Goal: Download file/media

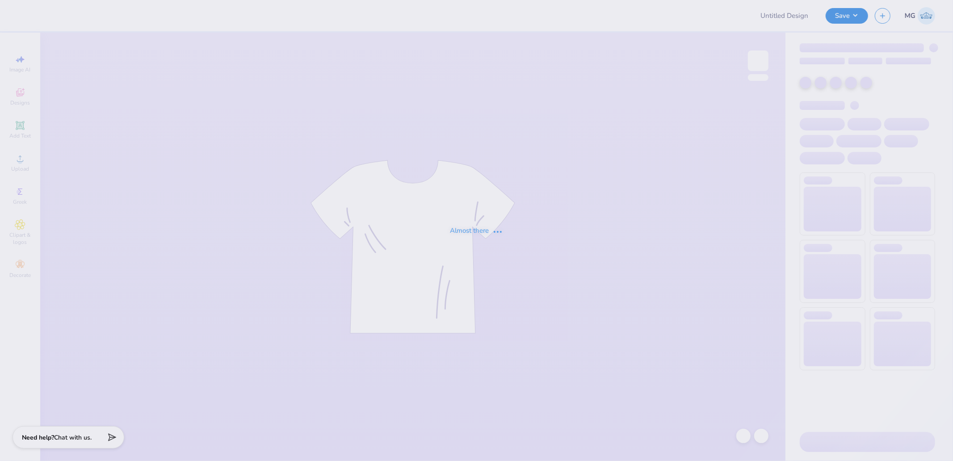
type input "Cottage"
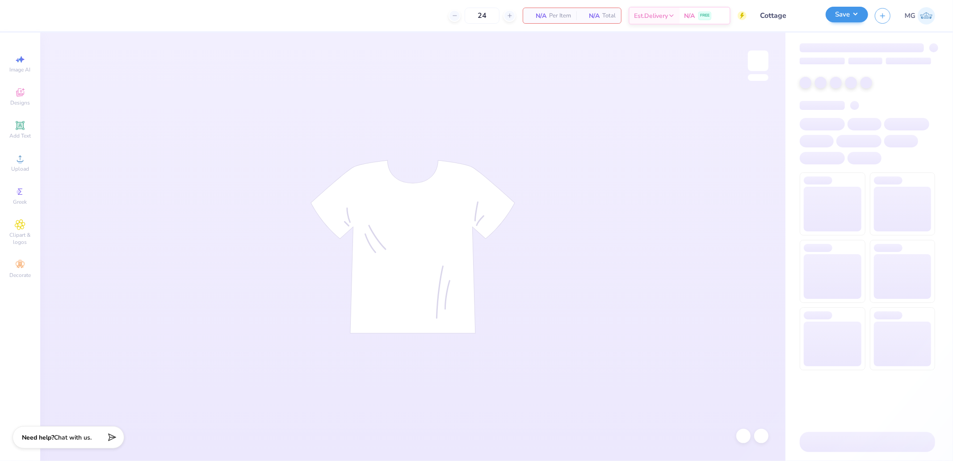
click at [852, 14] on button "Save" at bounding box center [846, 15] width 42 height 16
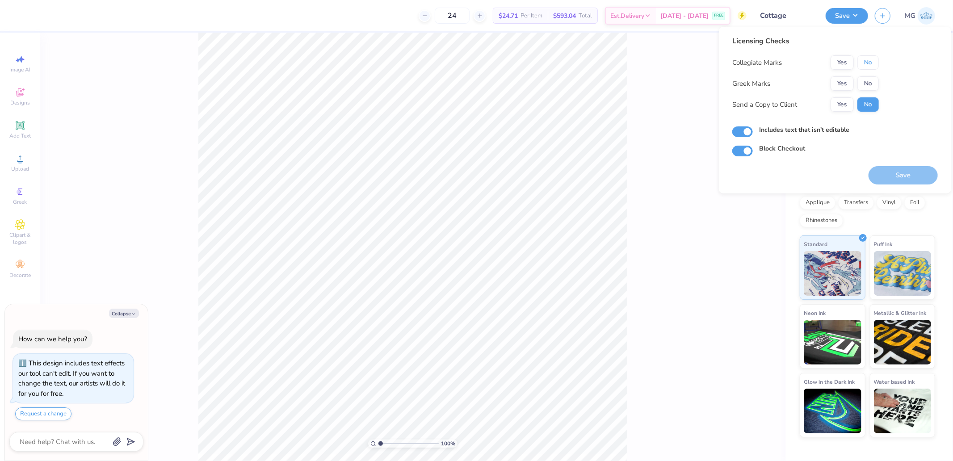
drag, startPoint x: 865, startPoint y: 61, endPoint x: 866, endPoint y: 72, distance: 11.6
click at [865, 62] on button "No" at bounding box center [867, 62] width 21 height 14
click at [868, 86] on button "No" at bounding box center [867, 83] width 21 height 14
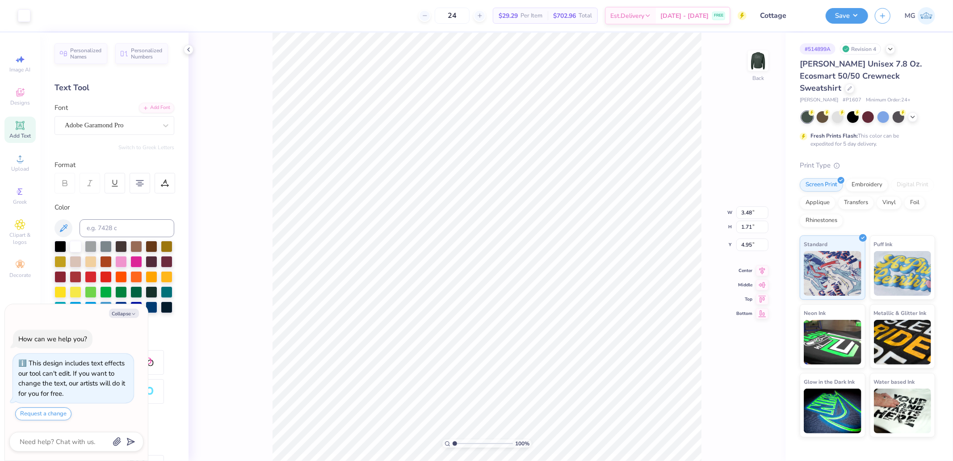
type textarea "x"
click at [755, 209] on input "3.48" at bounding box center [752, 212] width 32 height 13
type input "3.5"
type textarea "x"
type input "3.50"
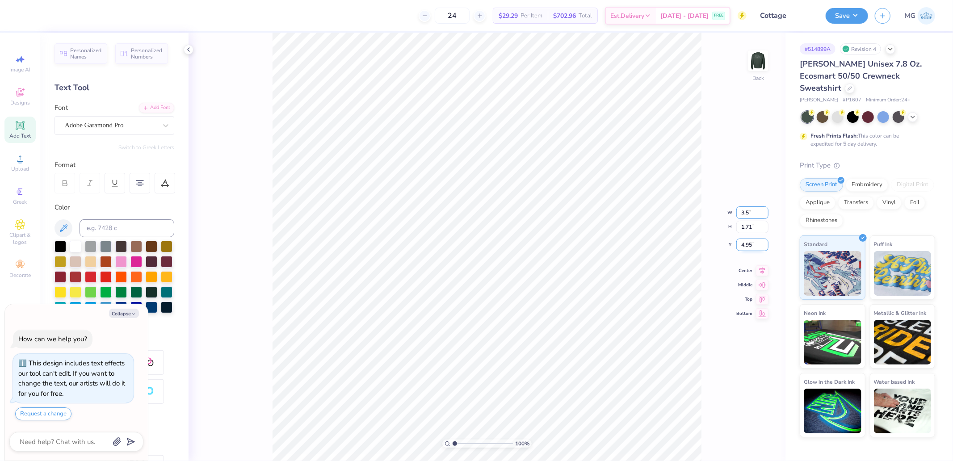
type input "1.72"
type input "4.94"
click at [740, 244] on div "100 % Back W 3.50 3.50 " H 1.72 1.72 " Y 4.94 4.94 " Center Middle Top Bottom" at bounding box center [486, 247] width 597 height 428
click at [744, 238] on div "100 % Back W 3.50 H 1.72 Y 4.94 Center Middle Top Bottom" at bounding box center [486, 247] width 597 height 428
type textarea "x"
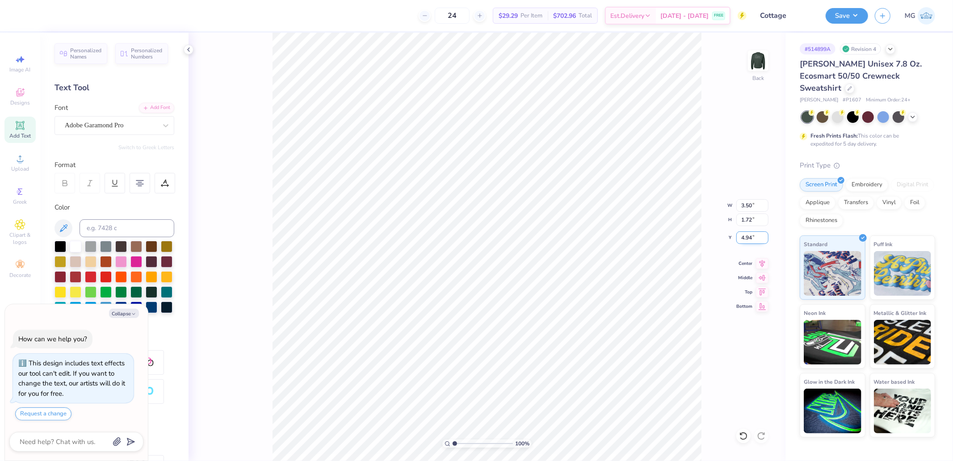
click at [746, 238] on input "4.94" at bounding box center [752, 237] width 32 height 13
type input "3"
type textarea "x"
type input "3.00"
click at [760, 72] on div "Back" at bounding box center [758, 66] width 21 height 32
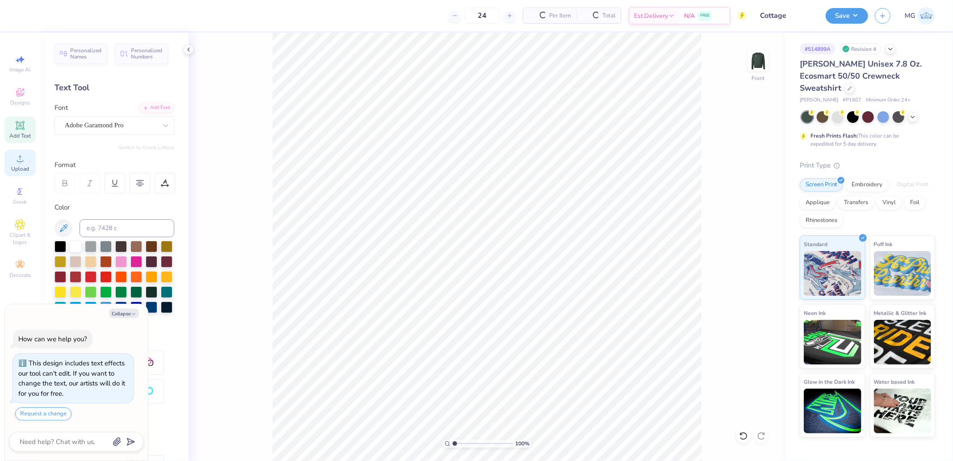
click at [20, 160] on circle at bounding box center [19, 161] width 5 height 5
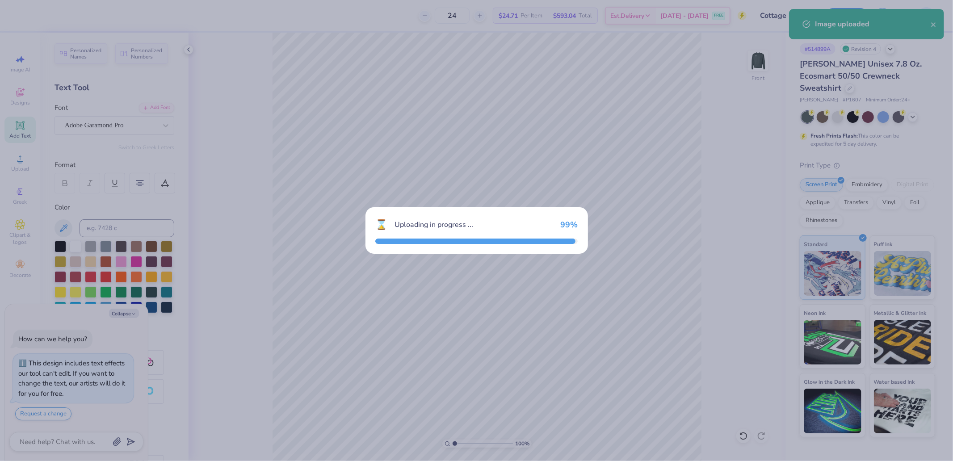
type textarea "x"
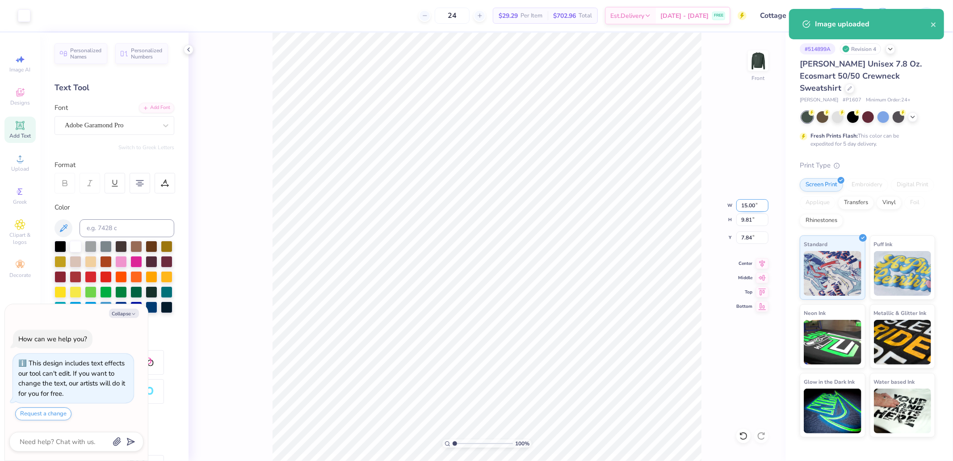
click at [751, 202] on input "15.00" at bounding box center [752, 205] width 32 height 13
type input "12"
click at [749, 238] on input "7.84" at bounding box center [752, 237] width 32 height 13
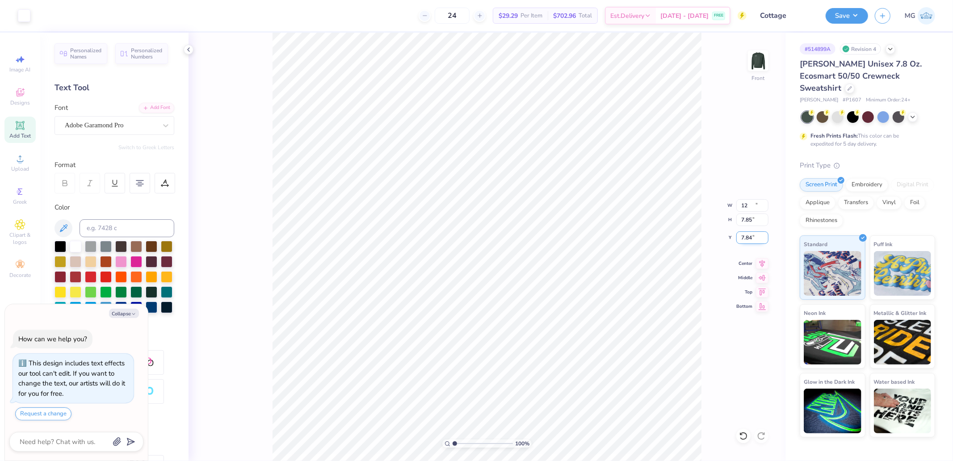
type textarea "x"
type input "12.00"
type input "7.85"
type input "3"
type textarea "x"
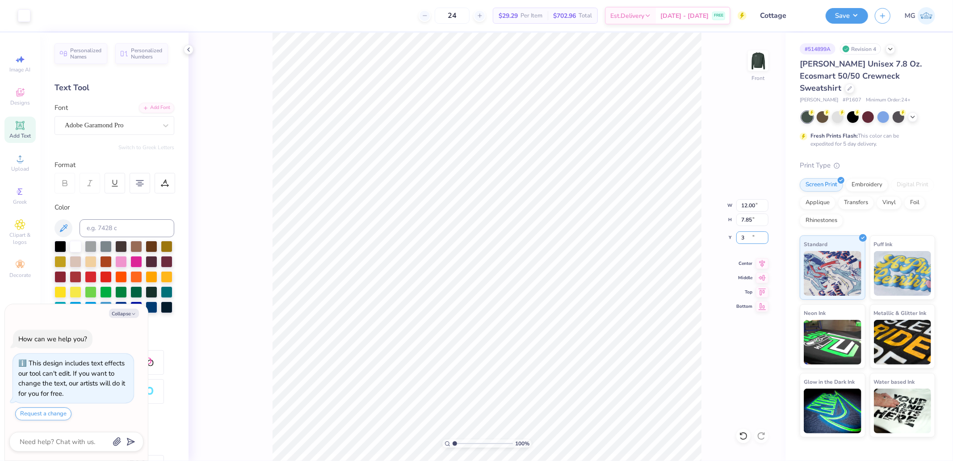
type input "3.00"
click at [842, 13] on button "Save" at bounding box center [846, 15] width 42 height 16
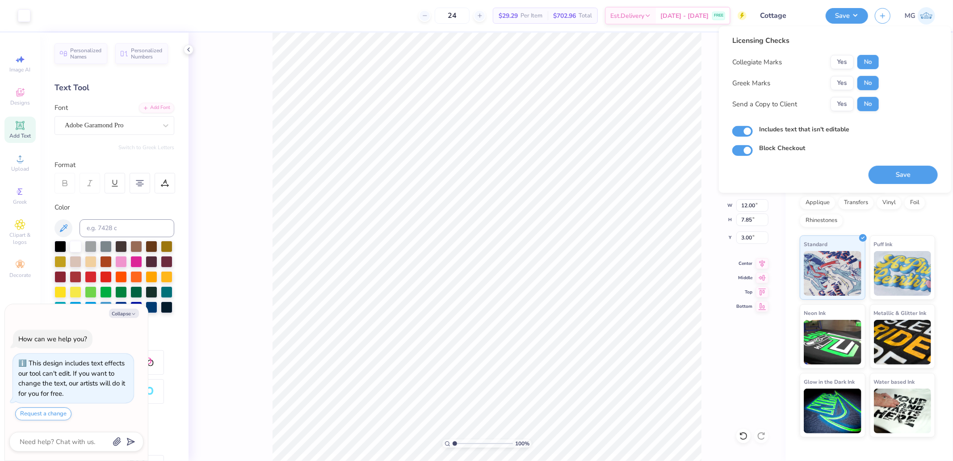
drag, startPoint x: 870, startPoint y: 63, endPoint x: 868, endPoint y: 75, distance: 12.3
click at [870, 65] on button "No" at bounding box center [867, 62] width 21 height 14
drag, startPoint x: 899, startPoint y: 176, endPoint x: 840, endPoint y: 166, distance: 59.7
click at [899, 176] on button "Save" at bounding box center [902, 175] width 69 height 18
type textarea "x"
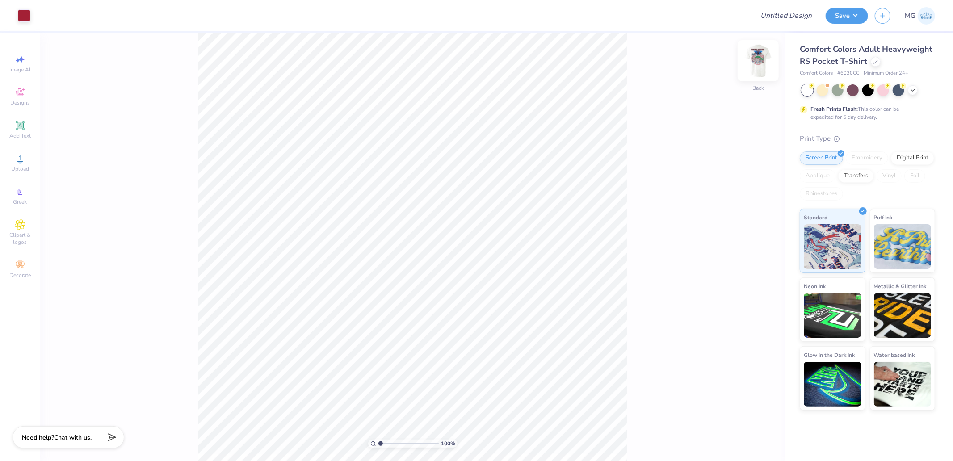
click at [758, 54] on img at bounding box center [758, 61] width 36 height 36
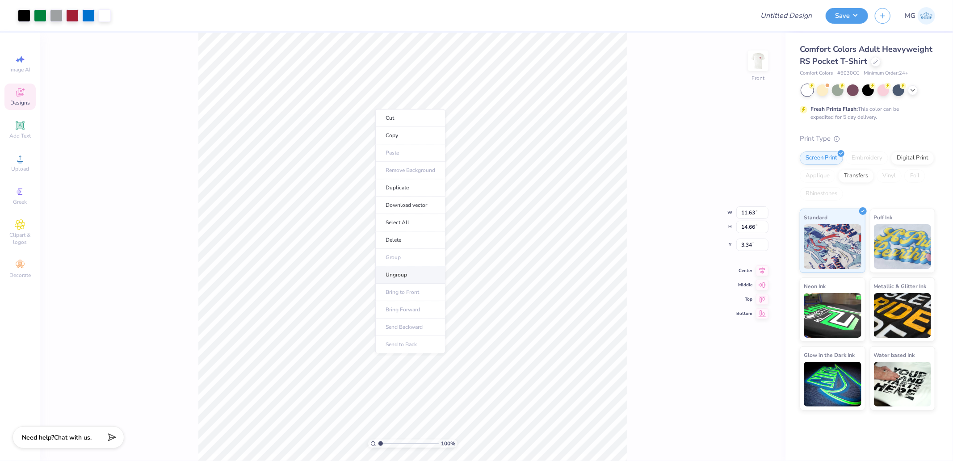
click at [408, 276] on li "Ungroup" at bounding box center [410, 274] width 70 height 17
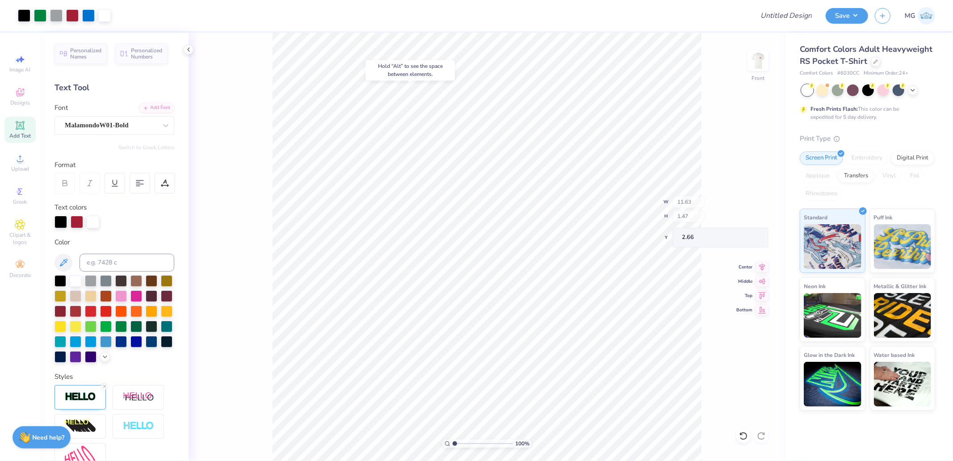
type input "2.66"
type input "6.76"
type input "1.60"
type input "16.40"
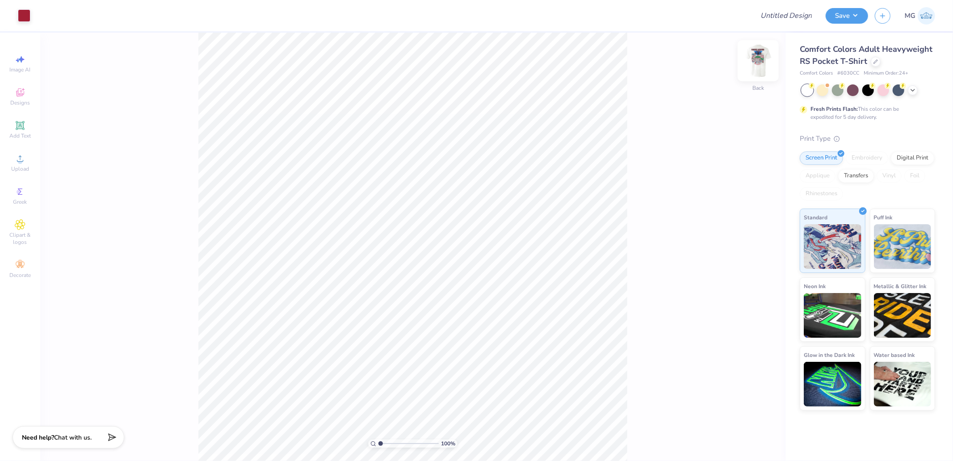
click at [758, 55] on img at bounding box center [758, 61] width 36 height 36
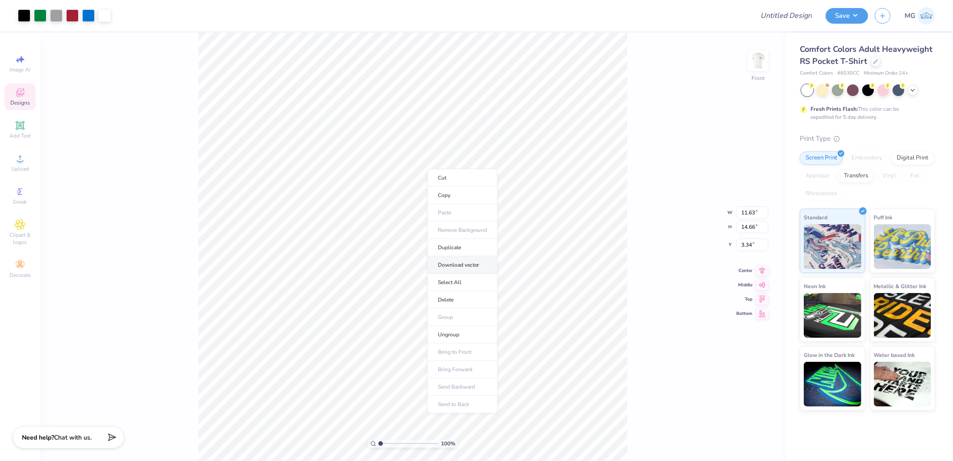
click at [460, 267] on li "Download vector" at bounding box center [462, 264] width 70 height 17
click at [769, 76] on div "100 % Front W 11.63 11.63 " H 14.66 14.66 " Y 3.34 3.34 " Center Middle Top Bot…" at bounding box center [412, 247] width 745 height 428
click at [765, 66] on img at bounding box center [758, 61] width 36 height 36
click at [500, 278] on li "Download vector" at bounding box center [496, 278] width 70 height 17
